Goal: Information Seeking & Learning: Learn about a topic

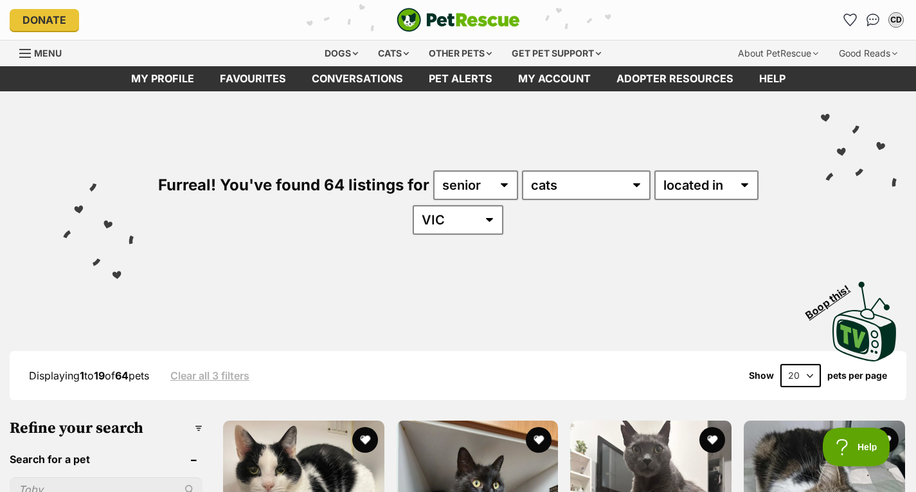
click at [451, 375] on select "20 40 60" at bounding box center [800, 375] width 41 height 23
select select "60"
click at [451, 364] on select "20 40 60" at bounding box center [800, 375] width 41 height 23
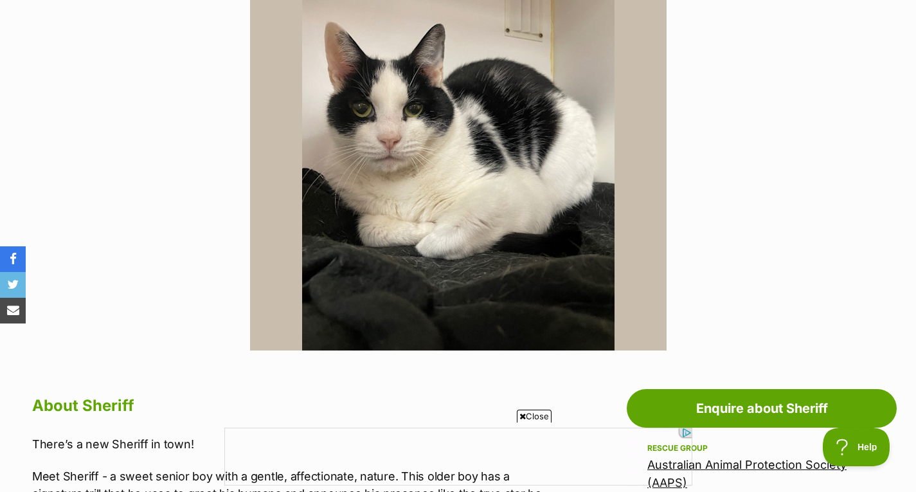
scroll to position [321, 0]
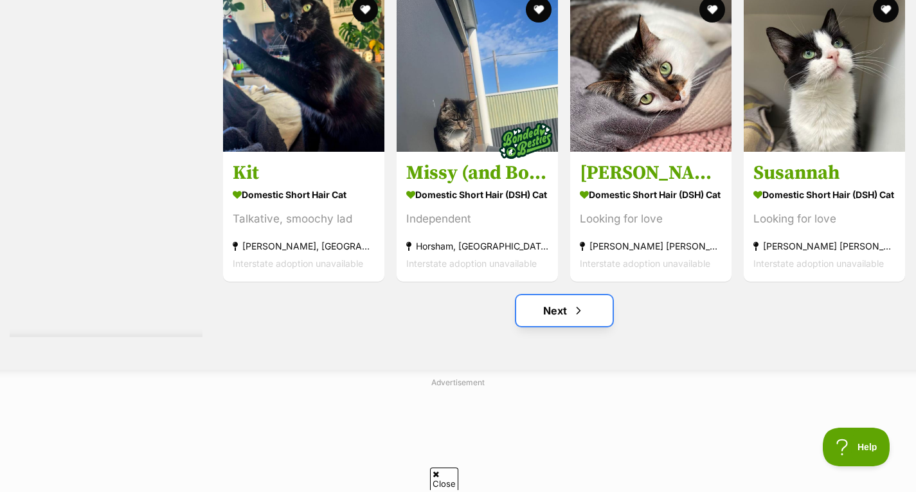
click at [559, 323] on link "Next" at bounding box center [564, 310] width 96 height 31
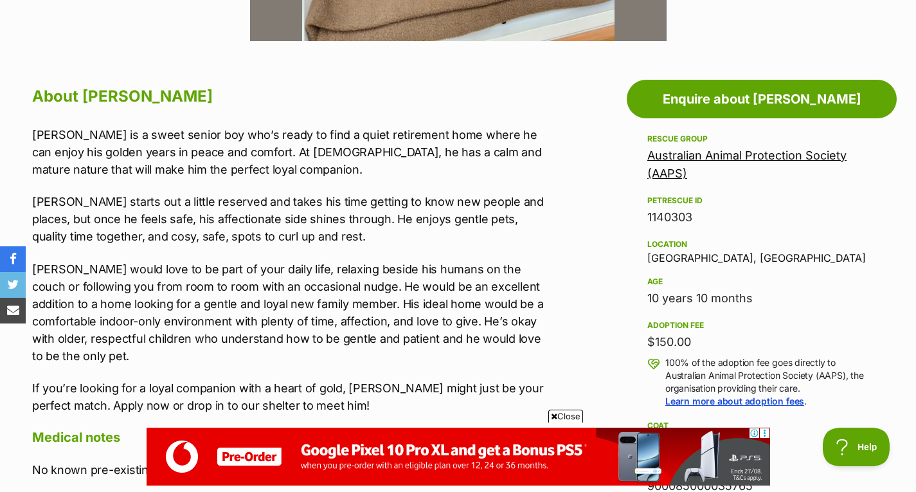
scroll to position [707, 0]
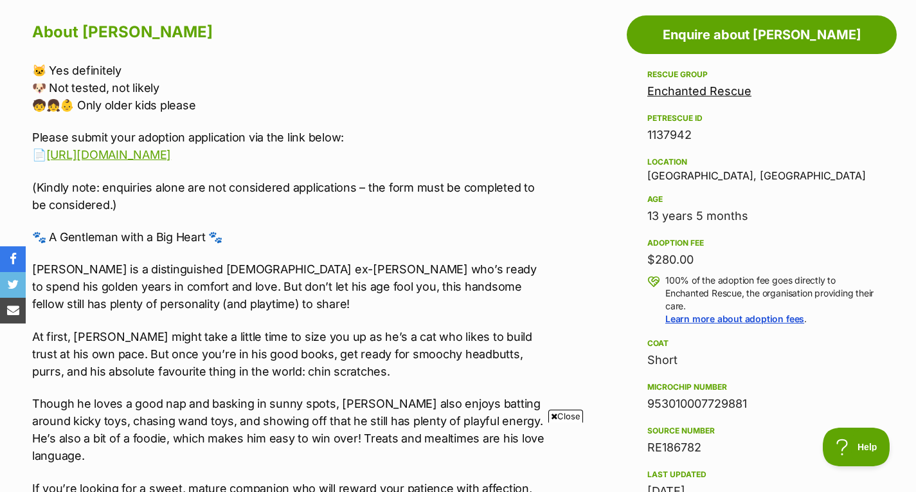
scroll to position [771, 0]
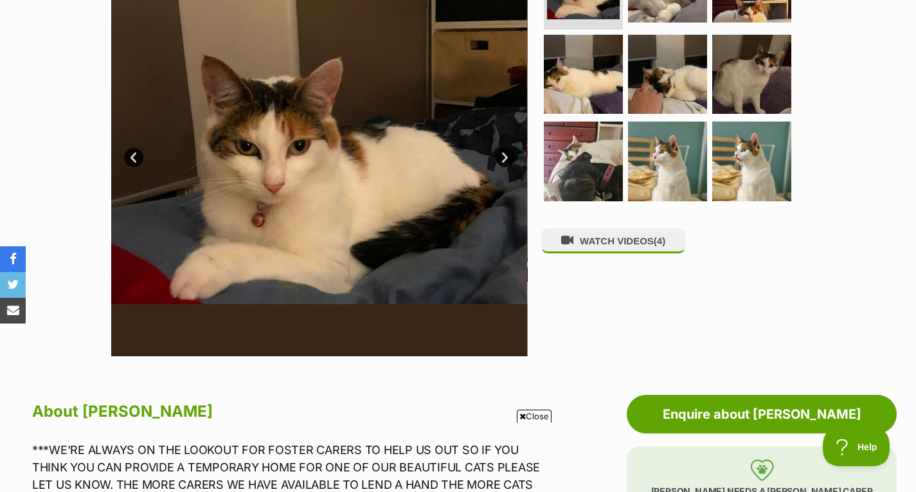
scroll to position [257, 0]
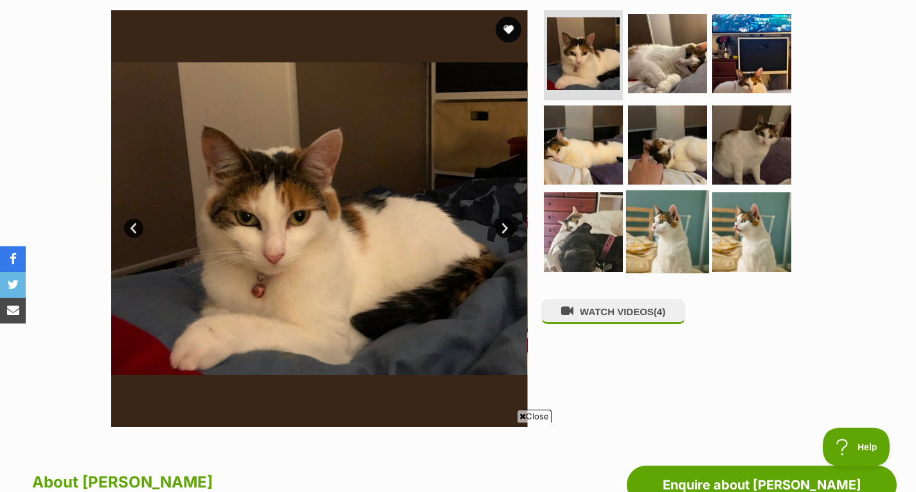
click at [667, 192] on img at bounding box center [667, 231] width 83 height 83
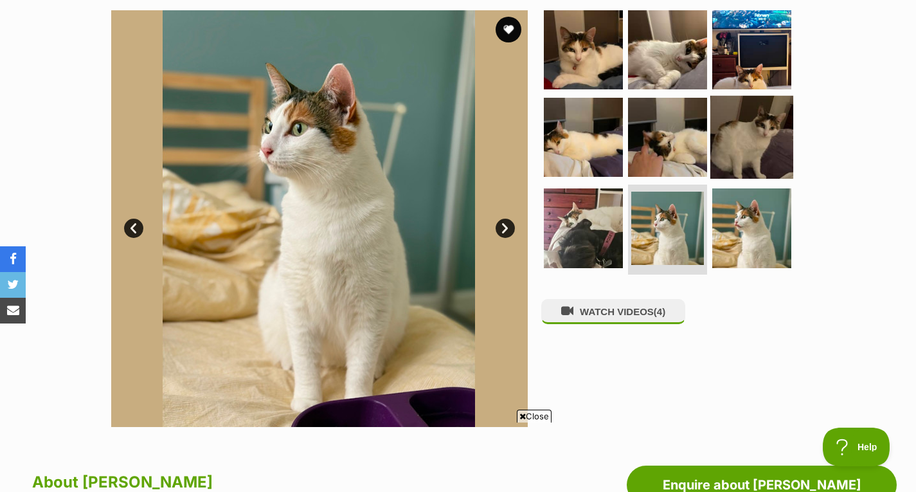
click at [748, 127] on img at bounding box center [751, 136] width 83 height 83
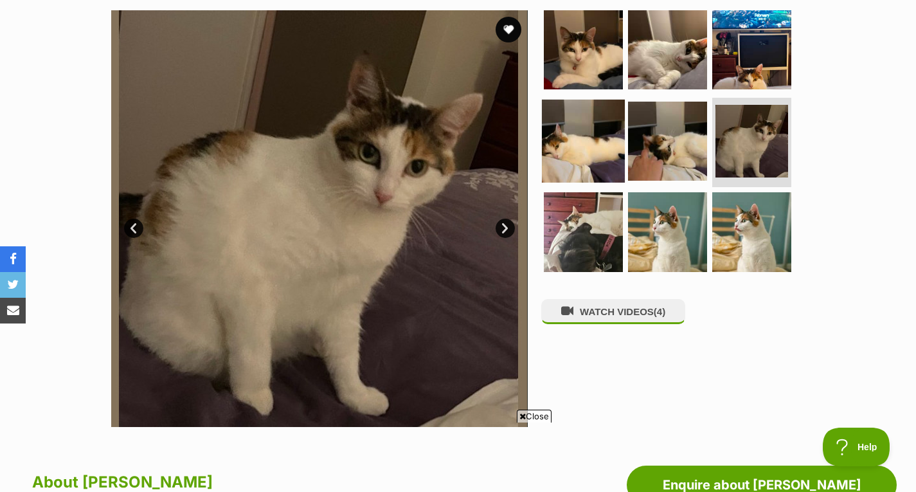
click at [595, 154] on img at bounding box center [583, 140] width 83 height 83
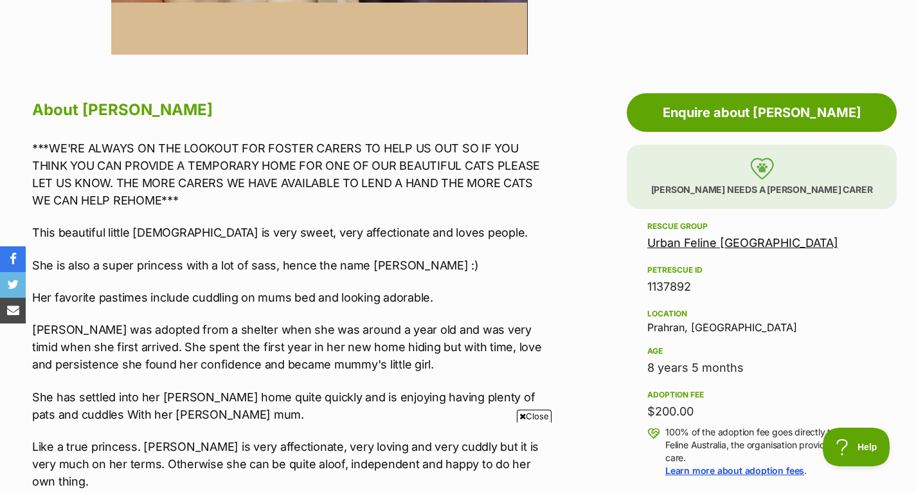
scroll to position [836, 0]
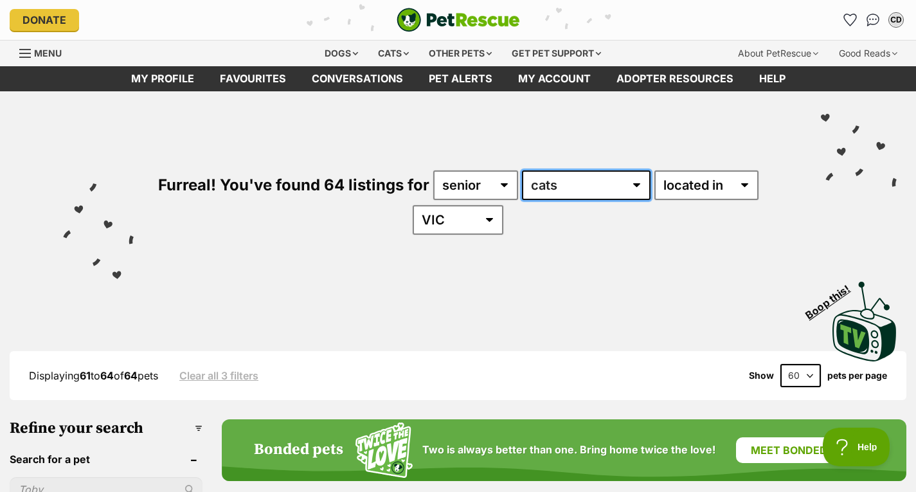
click at [553, 178] on select "any type of pet cats dogs other pets" at bounding box center [586, 185] width 129 height 30
select select "Dogs"
click at [522, 170] on select "any type of pet cats dogs other pets" at bounding box center [586, 185] width 129 height 30
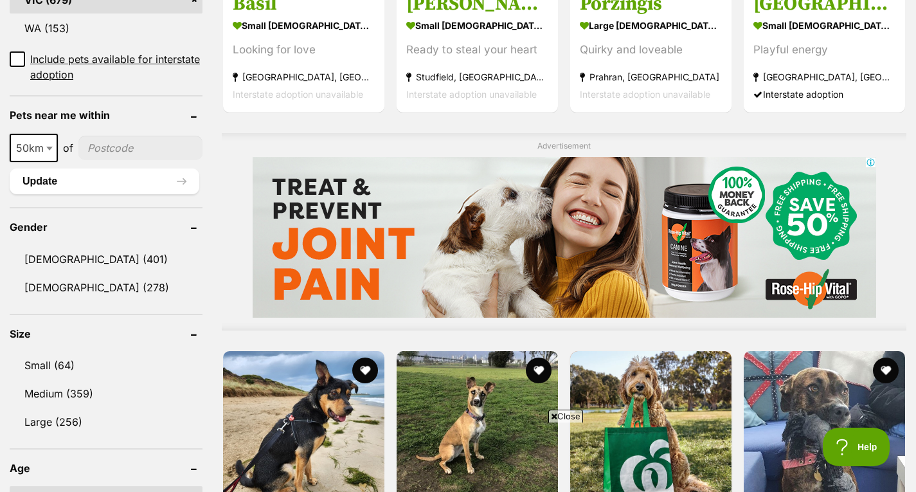
scroll to position [1029, 0]
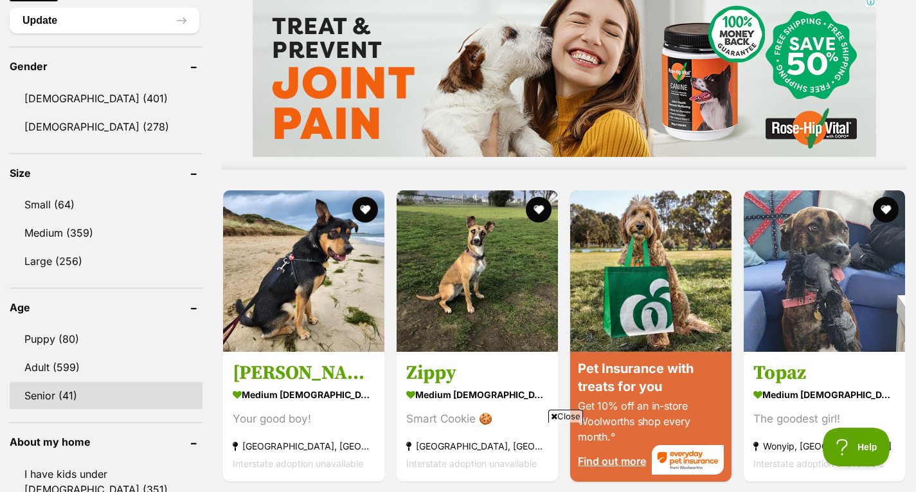
click at [74, 399] on link "Senior (41)" at bounding box center [106, 395] width 193 height 27
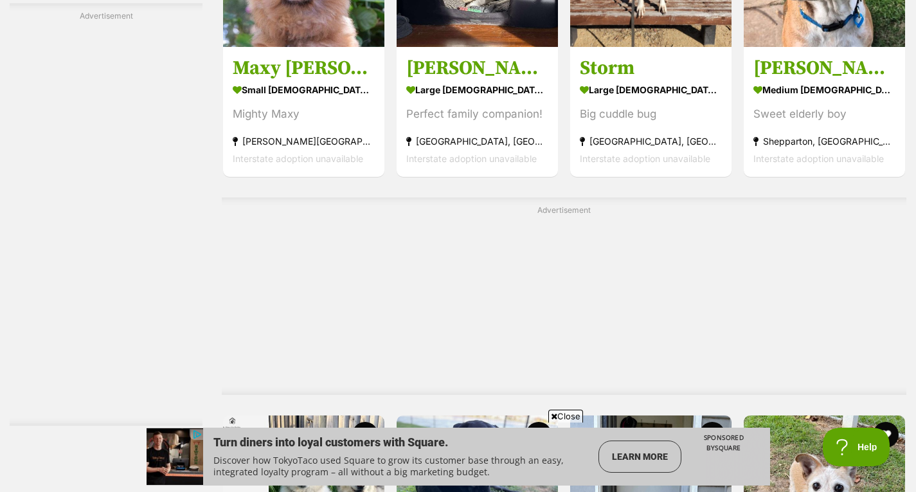
scroll to position [2700, 0]
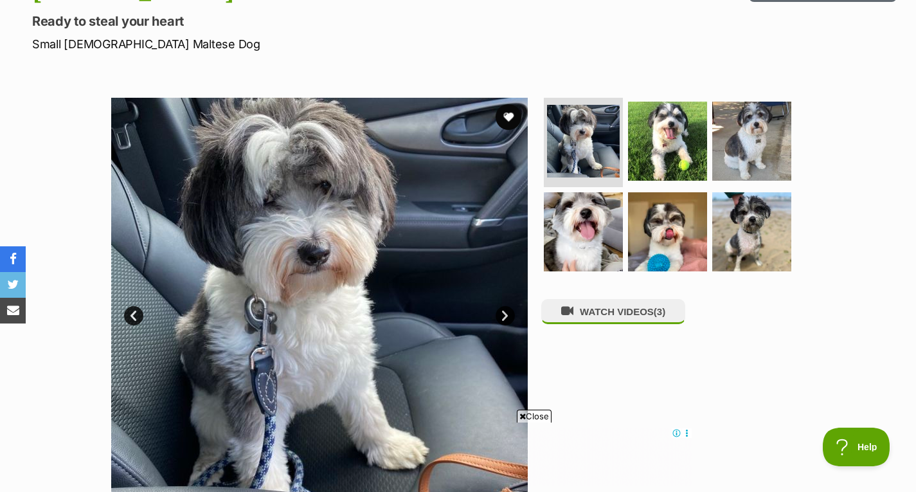
scroll to position [193, 0]
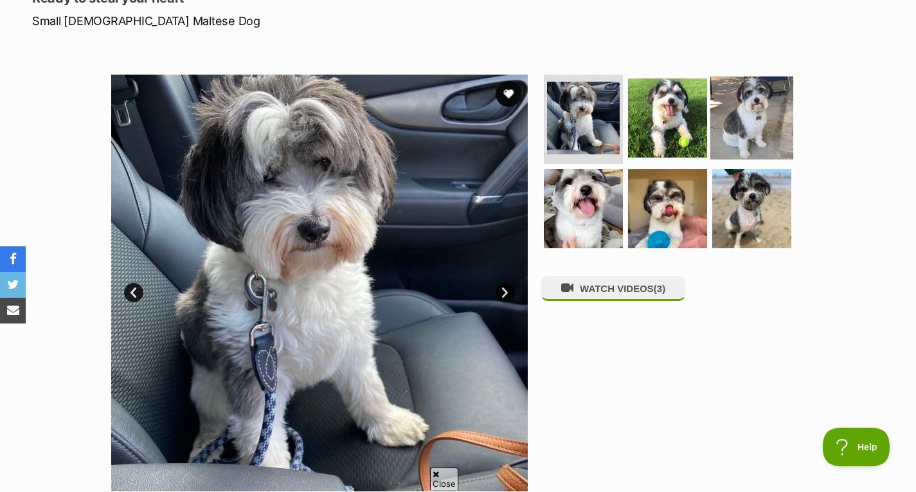
click at [744, 125] on img at bounding box center [751, 117] width 83 height 83
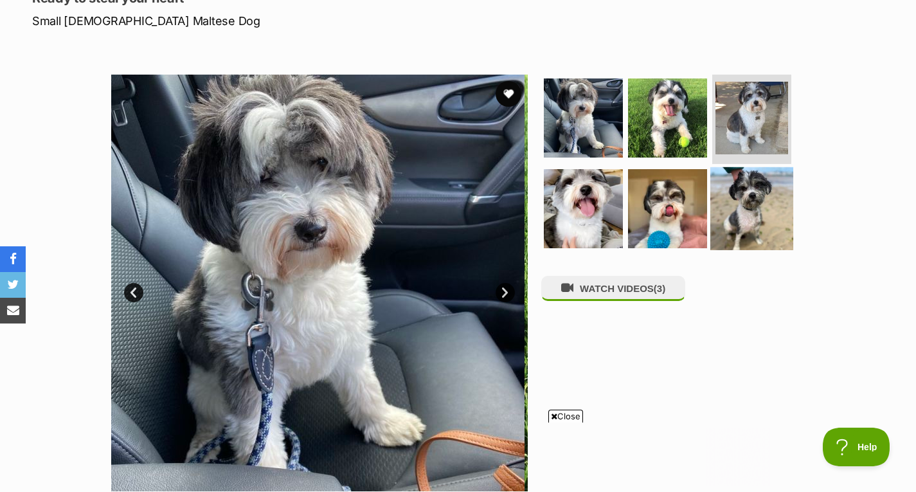
scroll to position [0, 0]
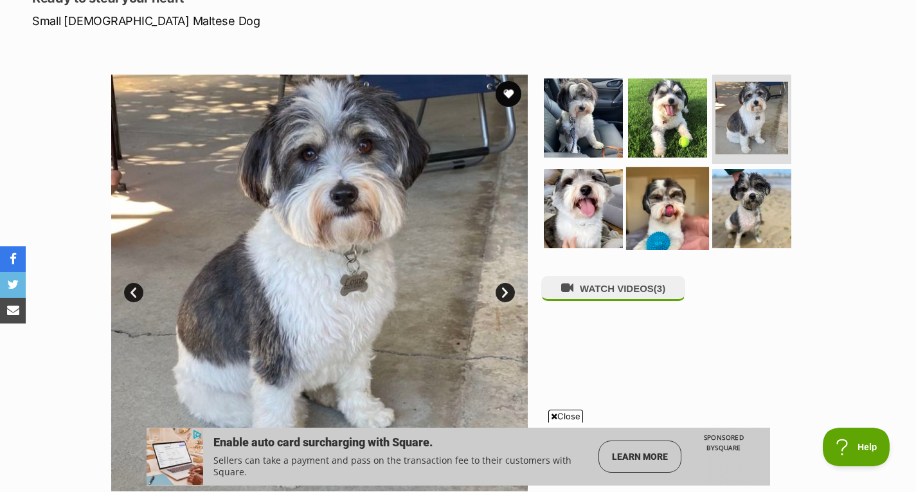
click at [687, 230] on img at bounding box center [667, 208] width 83 height 83
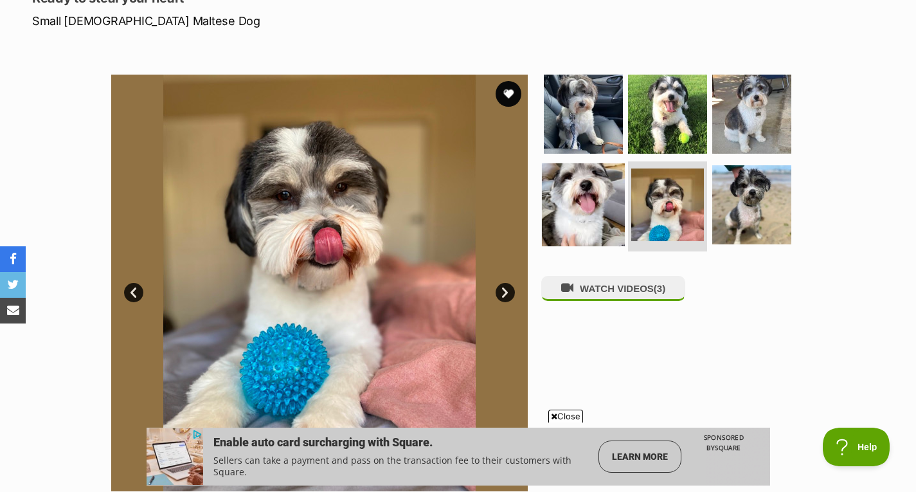
click at [579, 217] on img at bounding box center [583, 204] width 83 height 83
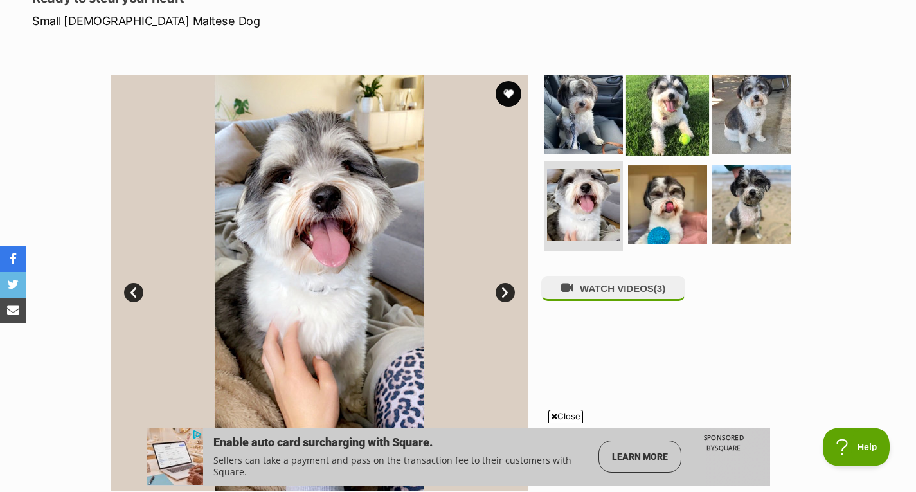
click at [645, 116] on img at bounding box center [667, 113] width 83 height 83
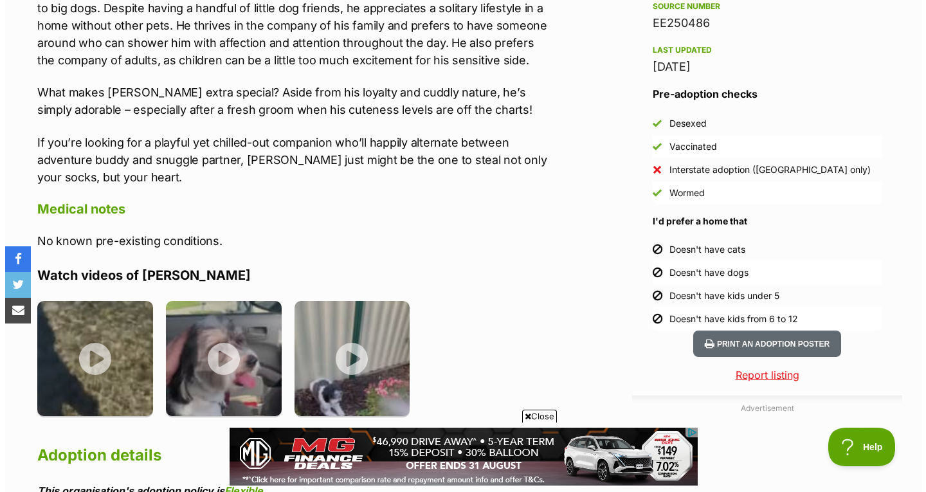
scroll to position [1093, 0]
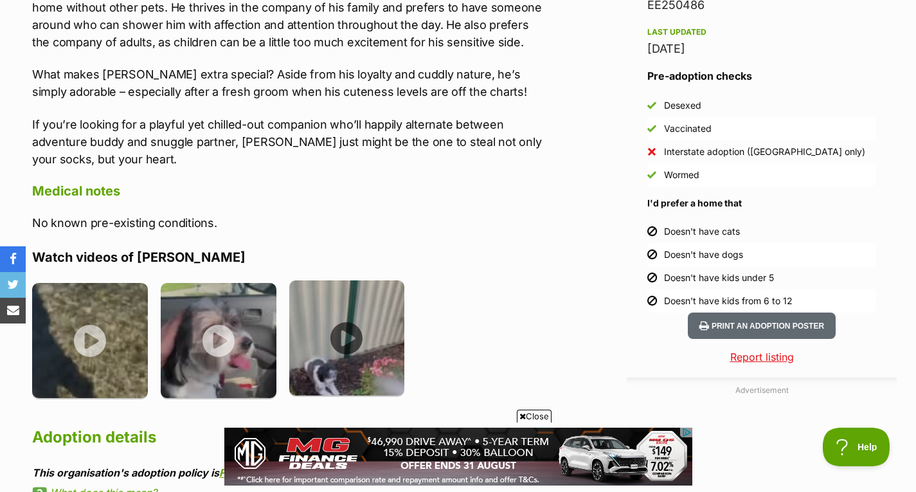
click at [396, 300] on img at bounding box center [347, 338] width 116 height 116
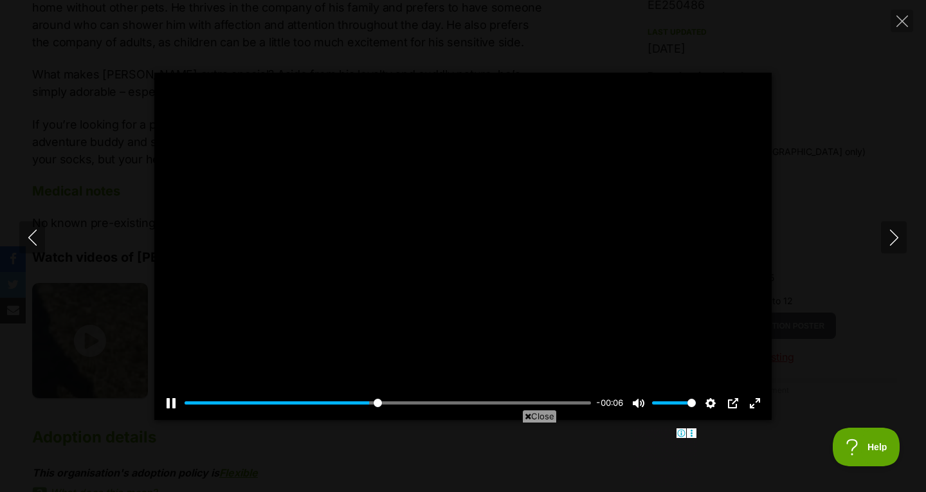
scroll to position [0, 0]
click at [467, 397] on input "Seek" at bounding box center [388, 403] width 406 height 12
click at [542, 406] on input "Seek" at bounding box center [388, 403] width 406 height 12
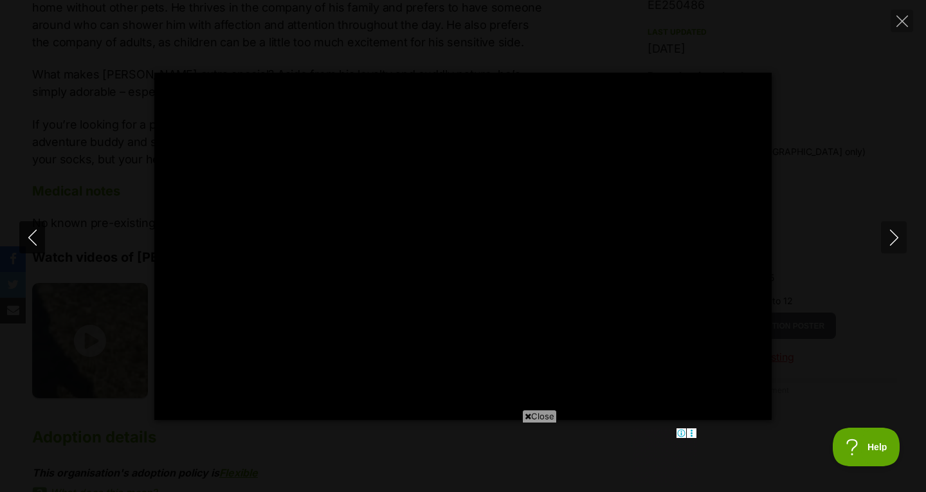
drag, startPoint x: 28, startPoint y: 218, endPoint x: 31, endPoint y: 246, distance: 28.4
click at [28, 219] on div "Pause Play % buffered 00:09 -00:00 Unmute Mute Disable captions Enable captions…" at bounding box center [463, 246] width 926 height 347
type input "98.92"
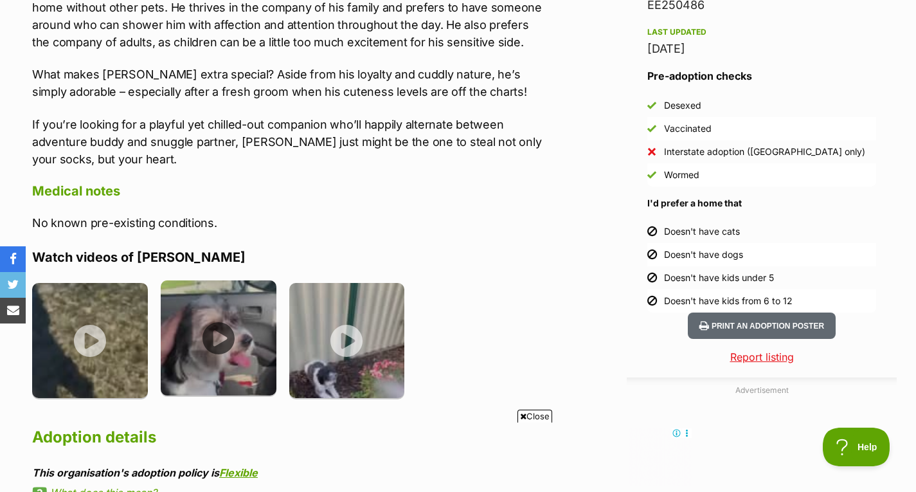
click at [238, 308] on img at bounding box center [219, 338] width 116 height 116
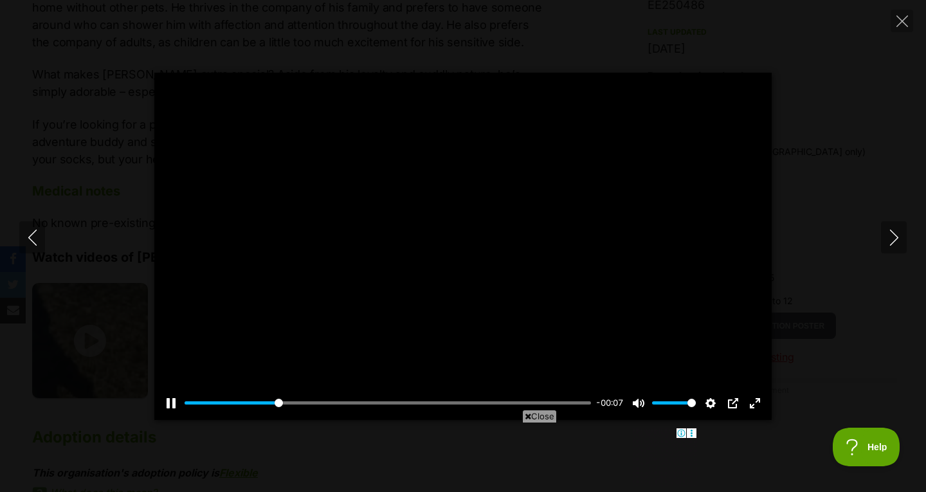
click at [400, 395] on div "Pause Play % buffered 00:05 -00:07 Unmute Mute Disable captions Enable captions…" at bounding box center [462, 395] width 617 height 50
click at [400, 400] on input "Seek" at bounding box center [388, 403] width 406 height 12
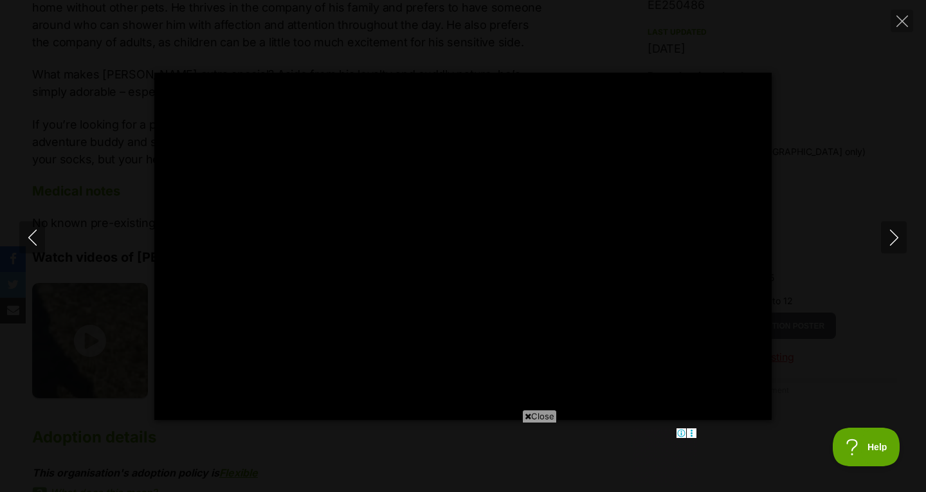
type input "100"
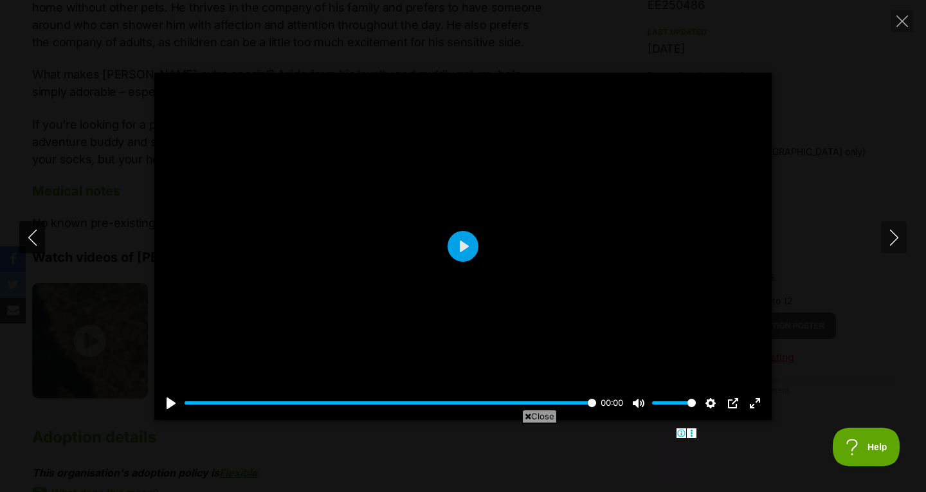
click at [24, 239] on button "Previous" at bounding box center [32, 237] width 26 height 32
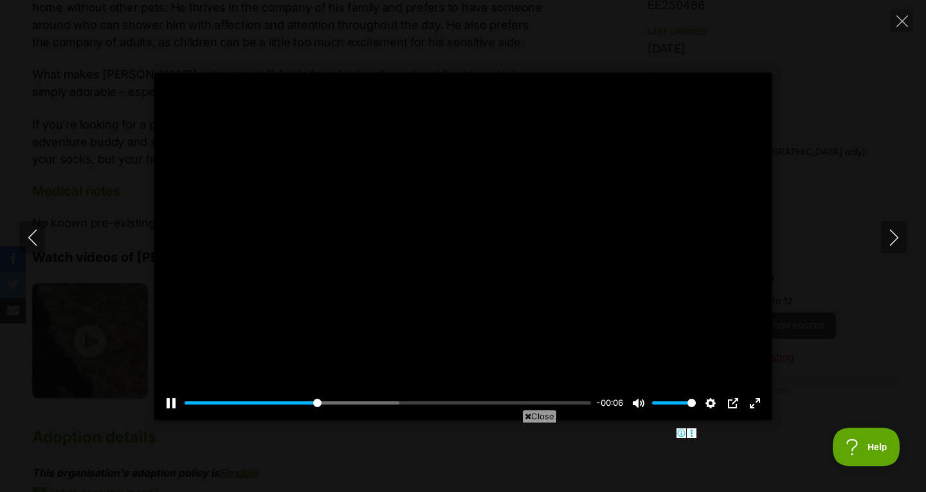
type input "34.89"
type input "0.5"
click at [673, 405] on input "Volume" at bounding box center [674, 403] width 44 height 12
type input "40.03"
type input "0.15"
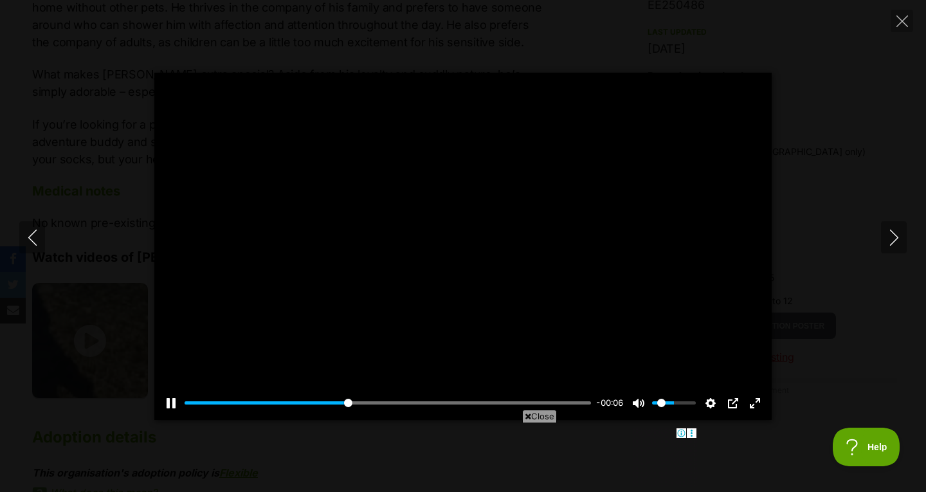
click at [662, 405] on input "Volume" at bounding box center [674, 403] width 44 height 12
type input "100"
click at [902, 28] on button "Close" at bounding box center [901, 21] width 23 height 23
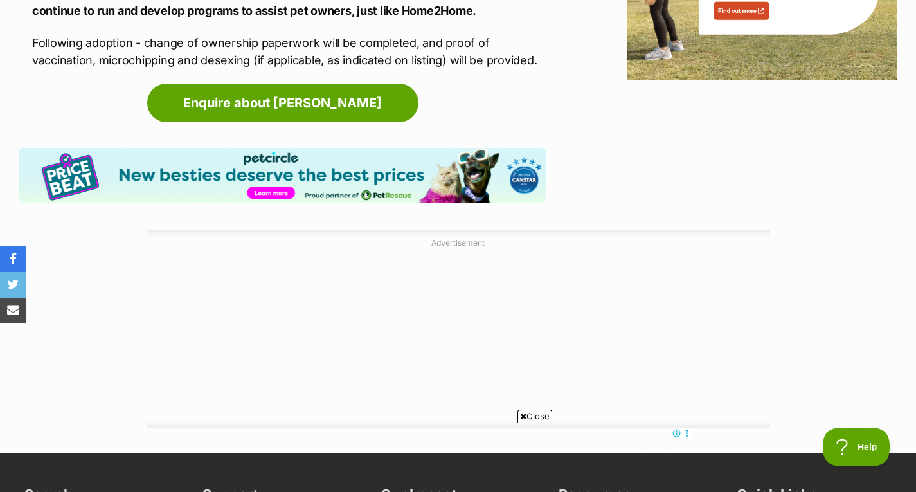
scroll to position [1929, 0]
